Goal: Information Seeking & Learning: Learn about a topic

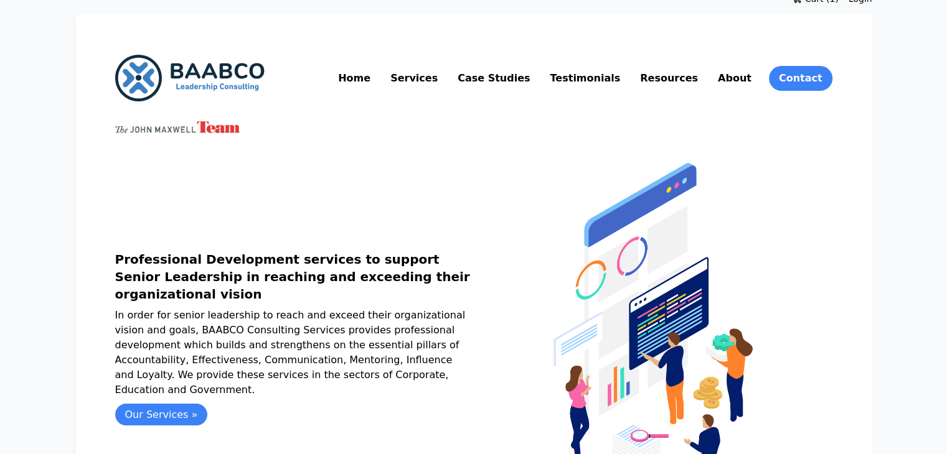
scroll to position [12, 0]
click at [700, 82] on link "Resources" at bounding box center [668, 78] width 63 height 20
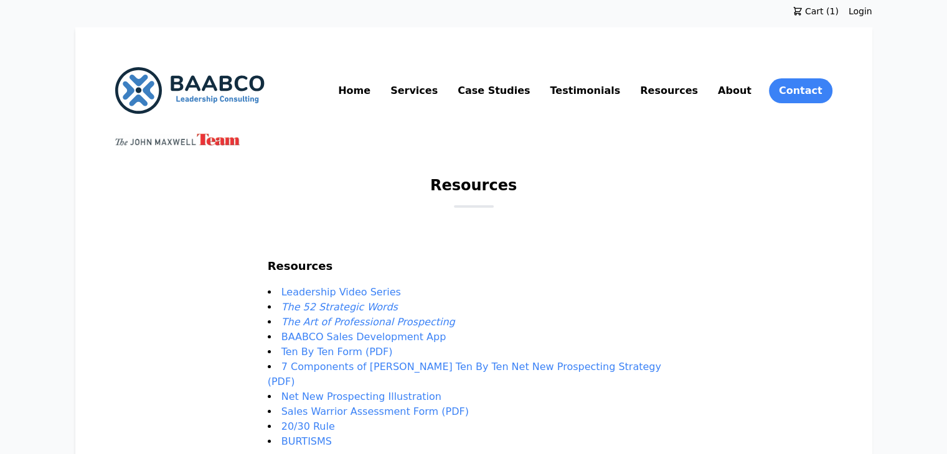
click at [532, 94] on link "Case Studies" at bounding box center [493, 91] width 77 height 20
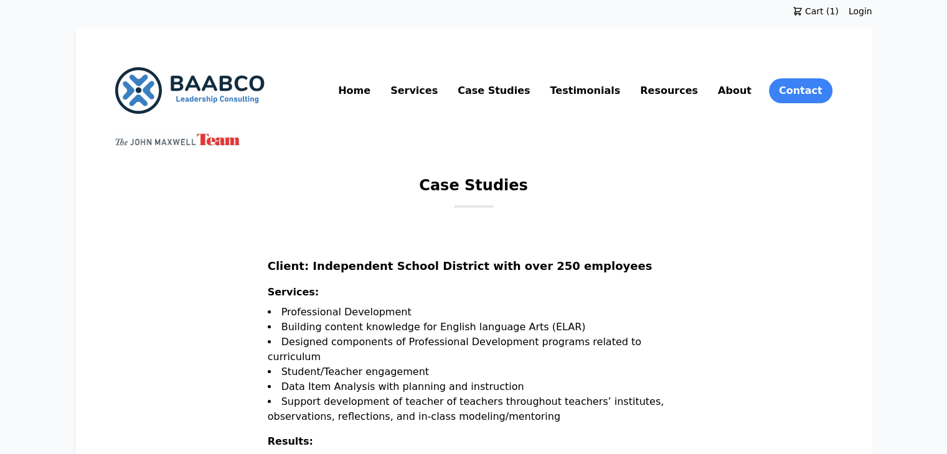
click at [622, 88] on link "Testimonials" at bounding box center [584, 91] width 75 height 20
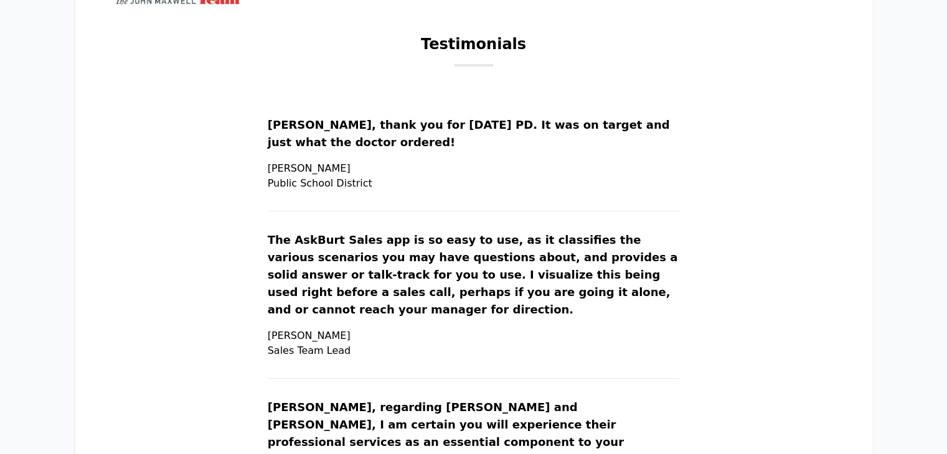
scroll to position [141, 0]
drag, startPoint x: 301, startPoint y: 167, endPoint x: 411, endPoint y: 190, distance: 113.0
click at [411, 190] on p "[PERSON_NAME] Public School District" at bounding box center [474, 177] width 412 height 30
copy p "[PERSON_NAME] [GEOGRAPHIC_DATA]"
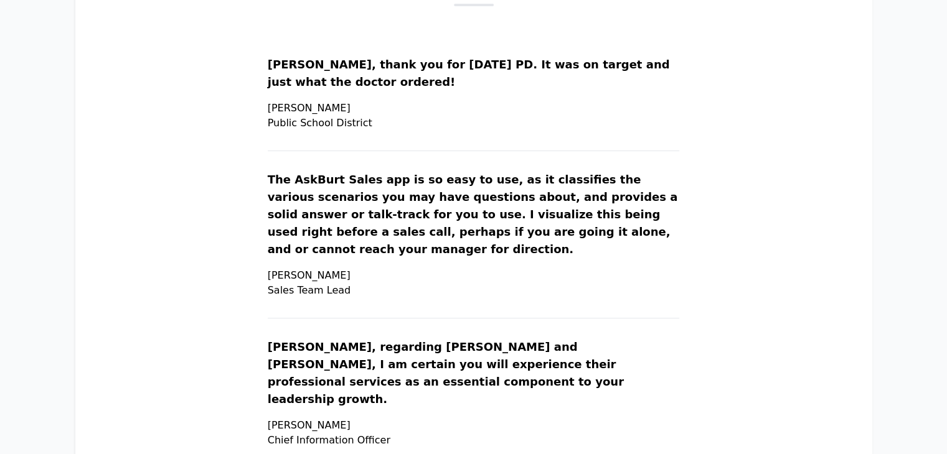
scroll to position [202, 0]
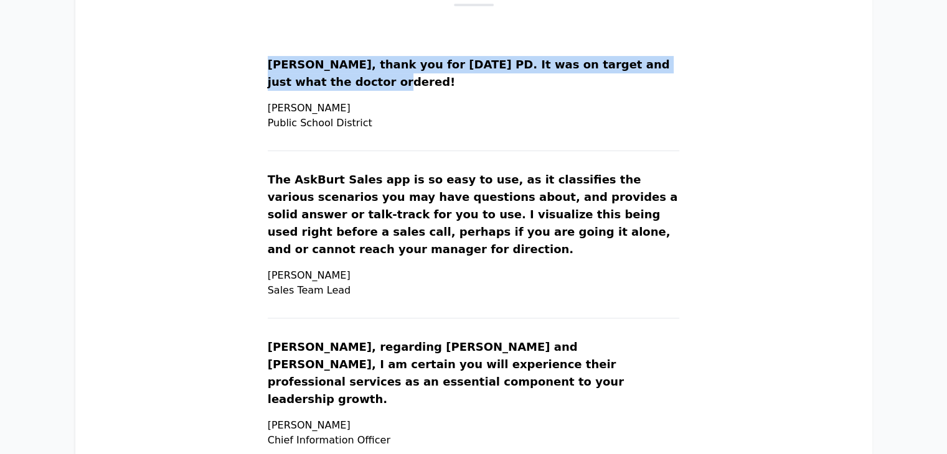
drag, startPoint x: 300, startPoint y: 63, endPoint x: 390, endPoint y: 80, distance: 91.2
click at [390, 80] on p "[PERSON_NAME], thank you for [DATE] PD. It was on target and just what the doct…" at bounding box center [474, 78] width 412 height 45
copy p "[PERSON_NAME], thank you for [DATE] PD. It was on target and just what the doct…"
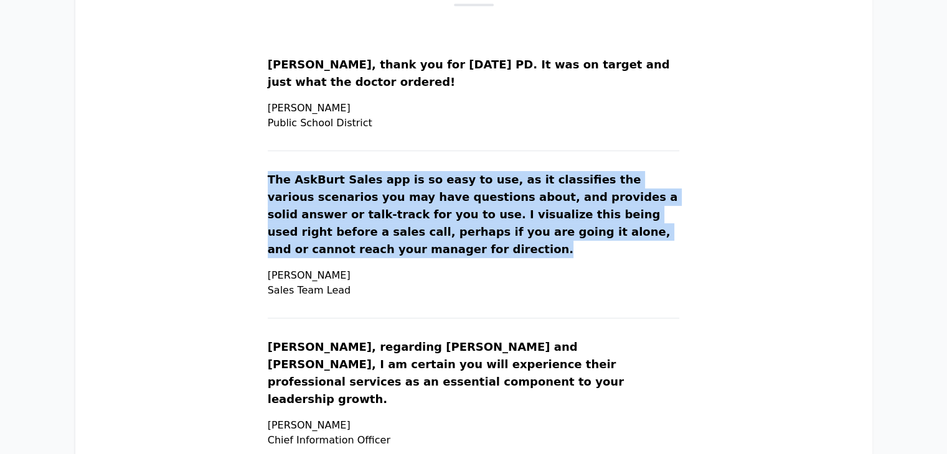
drag, startPoint x: 296, startPoint y: 175, endPoint x: 545, endPoint y: 244, distance: 258.3
copy p "The AskBurt Sales app is so easy to use, as it classifies the various scenarios…"
drag, startPoint x: 301, startPoint y: 275, endPoint x: 324, endPoint y: 275, distance: 23.0
click at [324, 275] on p "[PERSON_NAME] Sales Team Lead" at bounding box center [474, 283] width 412 height 30
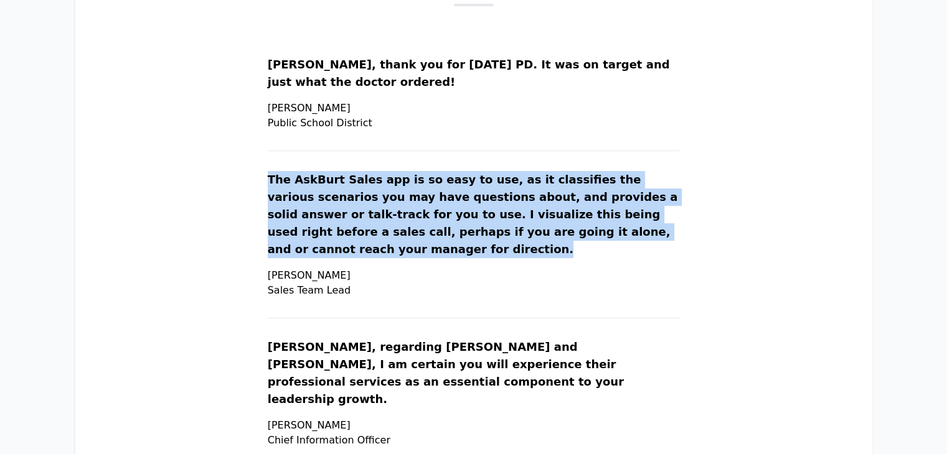
drag, startPoint x: 296, startPoint y: 277, endPoint x: 382, endPoint y: 291, distance: 87.1
copy p "Joe S. Sales Team Lead"
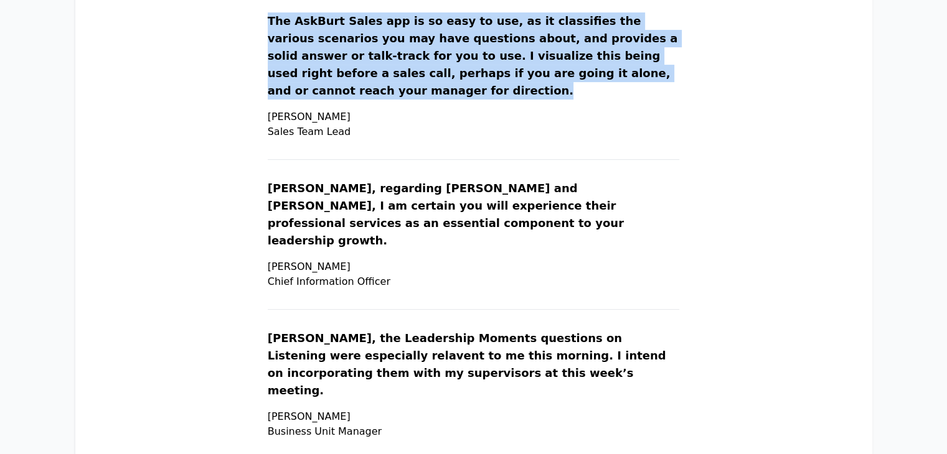
scroll to position [362, 0]
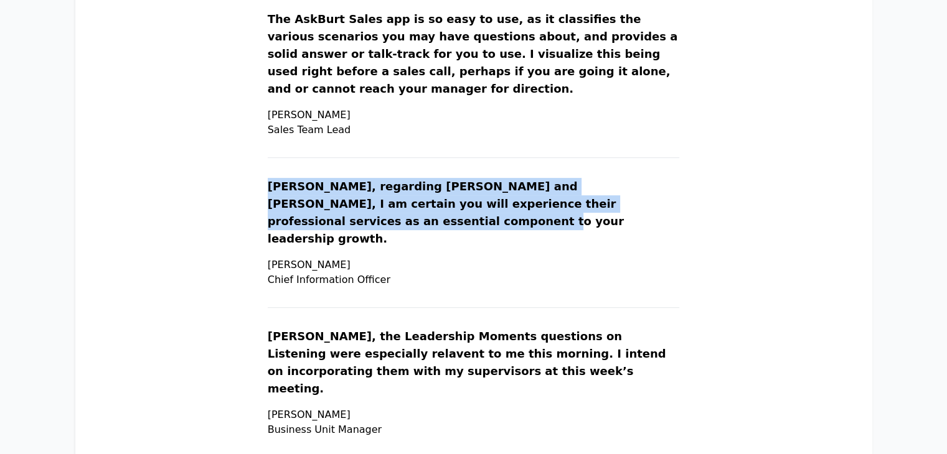
drag, startPoint x: 300, startPoint y: 182, endPoint x: 409, endPoint y: 215, distance: 114.4
click at [409, 215] on p "Jane, regarding Alicia and Burt, I am certain you will experience their profess…" at bounding box center [474, 218] width 412 height 80
copy p "Jane, regarding Alicia and Burt, I am certain you will experience their profess…"
drag, startPoint x: 300, startPoint y: 249, endPoint x: 431, endPoint y: 266, distance: 131.8
click at [431, 266] on p "Michael T. Chief Information Officer" at bounding box center [474, 273] width 412 height 30
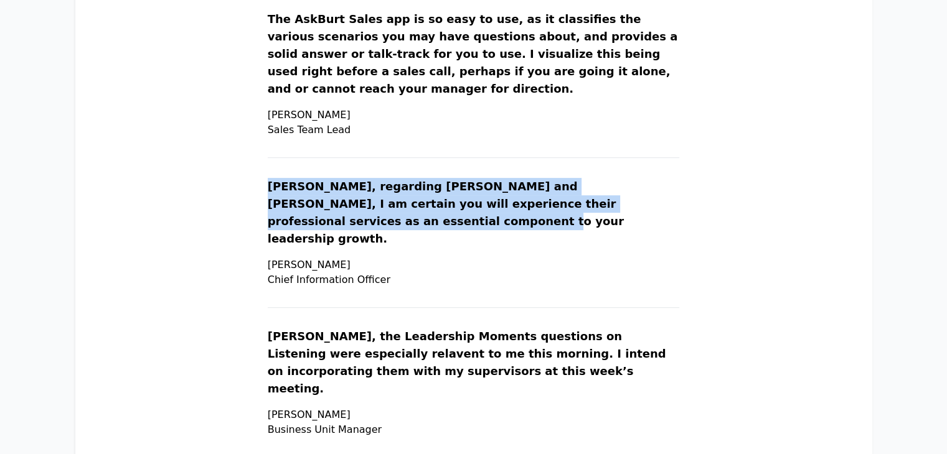
copy p "Michael T. Chief Information Officer"
